Goal: Task Accomplishment & Management: Complete application form

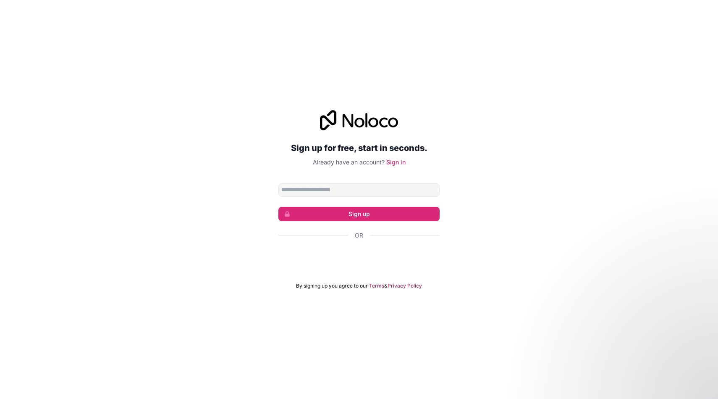
click at [473, 189] on div "Sign up for free, start in seconds. Already have an account? Sign in Sign up Or…" at bounding box center [359, 199] width 718 height 202
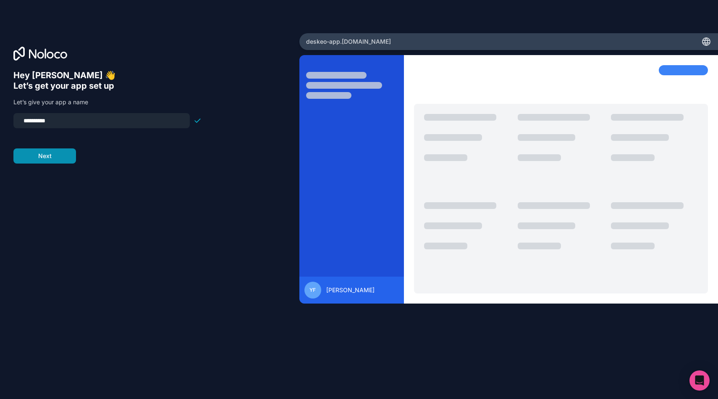
click at [68, 153] on button "Next" at bounding box center [44, 155] width 63 height 15
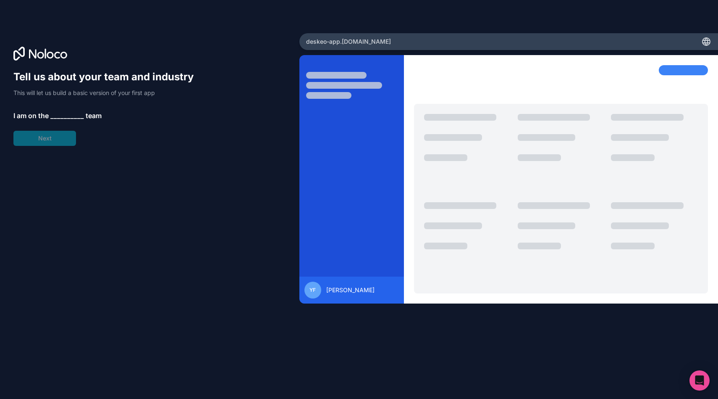
click at [66, 124] on div "Tell us about your team and industry This will let us build a basic version of …" at bounding box center [107, 108] width 188 height 76
click at [66, 116] on span "__________" at bounding box center [67, 115] width 34 height 10
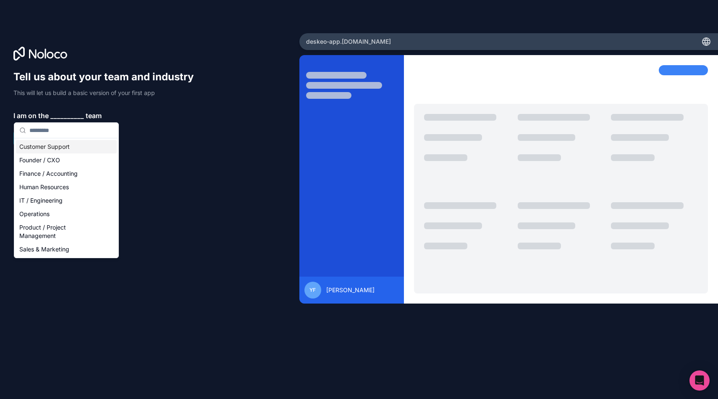
click at [48, 154] on div "Founder / CXO" at bounding box center [66, 159] width 101 height 13
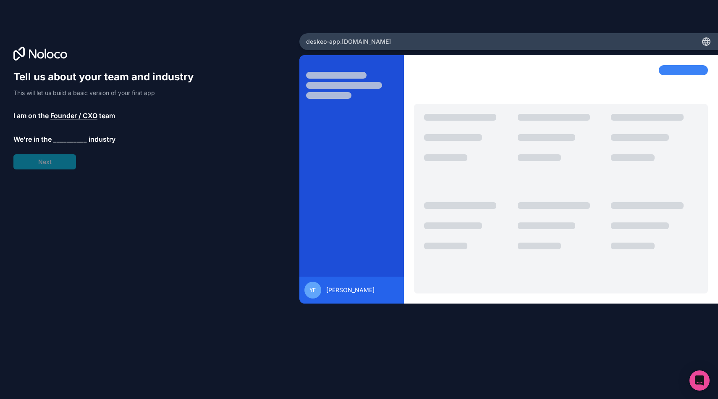
click at [42, 160] on div "Tell us about your team and industry This will let us build a basic version of …" at bounding box center [107, 119] width 188 height 99
click at [64, 139] on span "__________" at bounding box center [70, 139] width 34 height 10
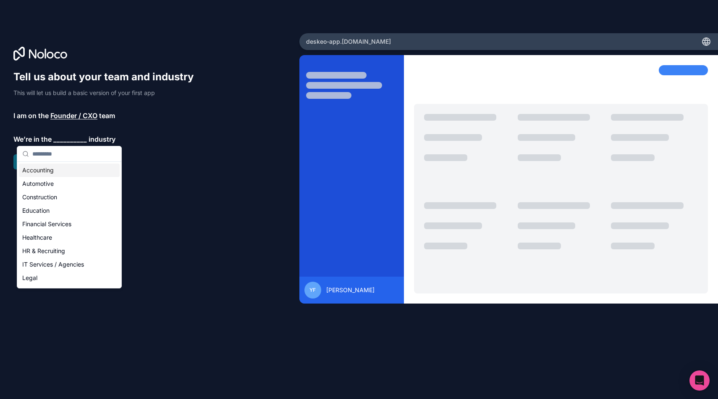
click at [64, 175] on div "Accounting" at bounding box center [69, 169] width 101 height 13
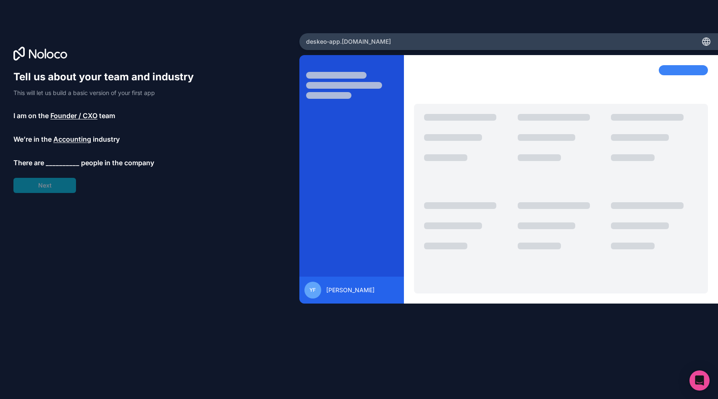
click at [58, 164] on span "__________" at bounding box center [63, 163] width 34 height 10
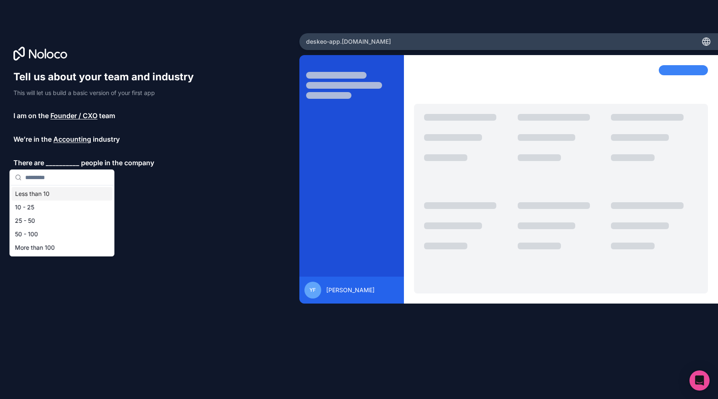
click at [56, 191] on div "Less than 10" at bounding box center [62, 193] width 101 height 13
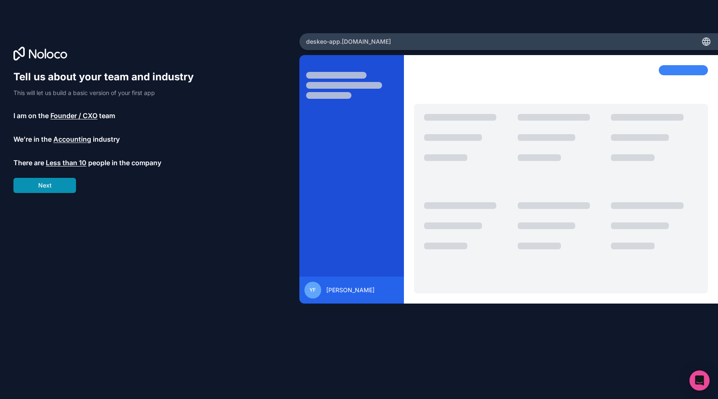
click at [51, 184] on button "Next" at bounding box center [44, 185] width 63 height 15
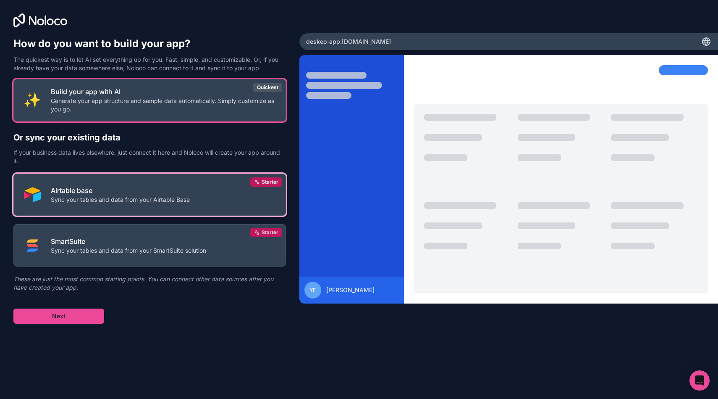
click at [92, 194] on p "Airtable base" at bounding box center [120, 190] width 139 height 10
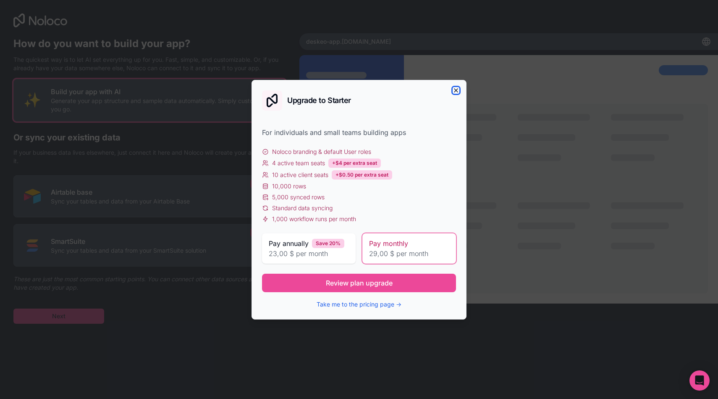
click at [458, 89] on icon "button" at bounding box center [456, 90] width 7 height 7
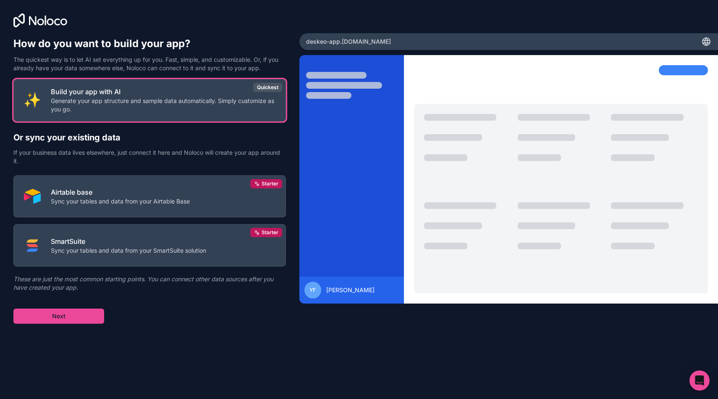
click at [368, 152] on div at bounding box center [352, 184] width 105 height 238
click at [341, 287] on span "[PERSON_NAME]" at bounding box center [350, 290] width 48 height 8
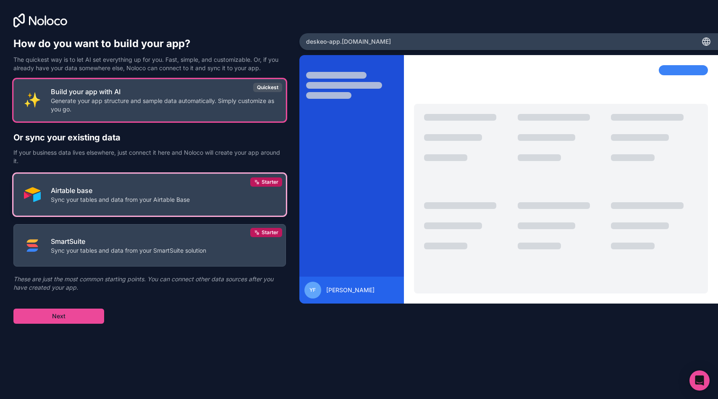
click at [188, 195] on p "Airtable base" at bounding box center [120, 190] width 139 height 10
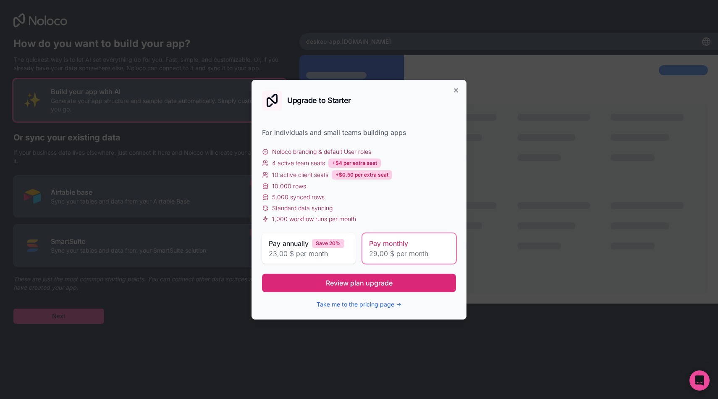
click at [360, 284] on span "Review plan upgrade" at bounding box center [359, 283] width 67 height 10
